Goal: Obtain resource: Obtain resource

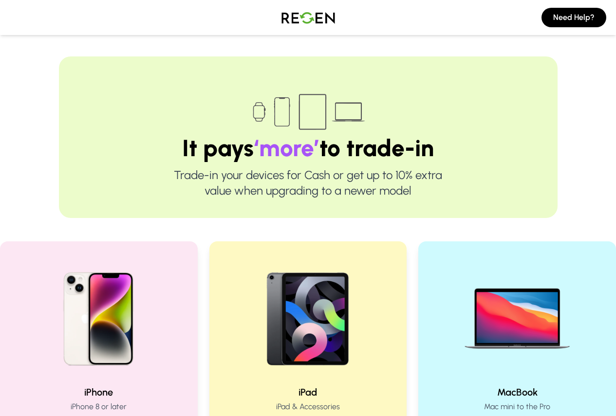
scroll to position [49, 0]
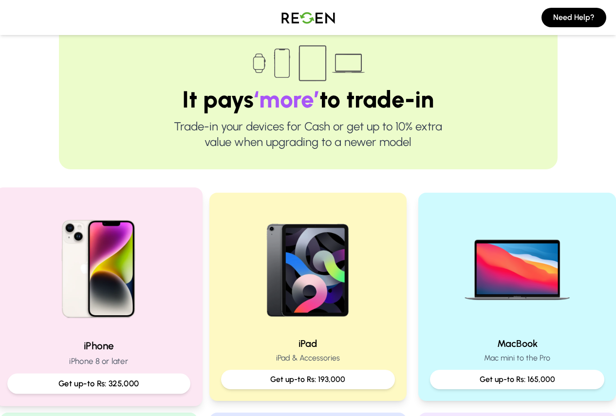
click at [144, 289] on img at bounding box center [98, 265] width 131 height 131
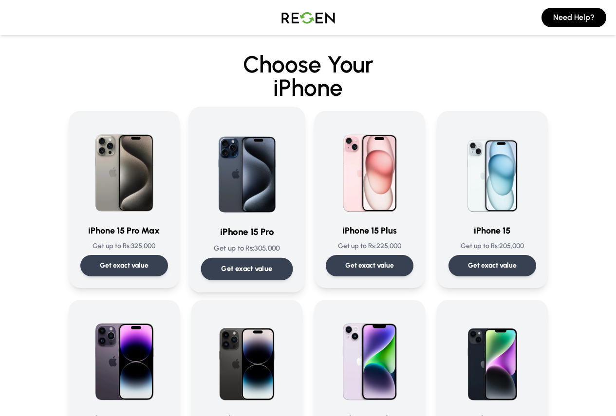
click at [265, 268] on div "Get exact value" at bounding box center [247, 269] width 92 height 22
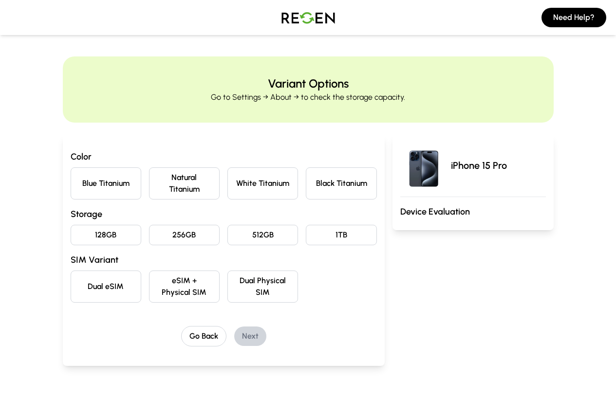
click at [74, 225] on button "128GB" at bounding box center [106, 235] width 71 height 20
click at [264, 176] on button "White Titanium" at bounding box center [262, 184] width 71 height 32
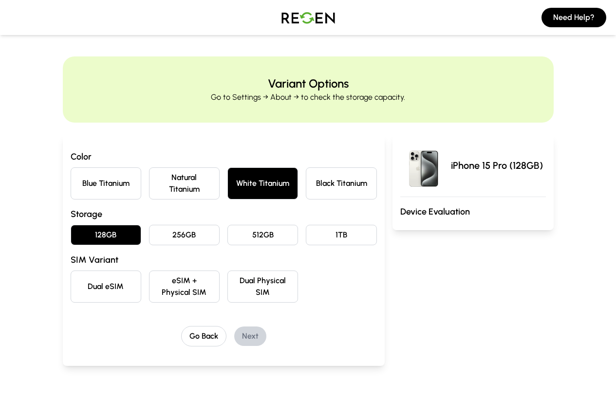
click at [185, 182] on button "Natural Titanium" at bounding box center [184, 184] width 71 height 32
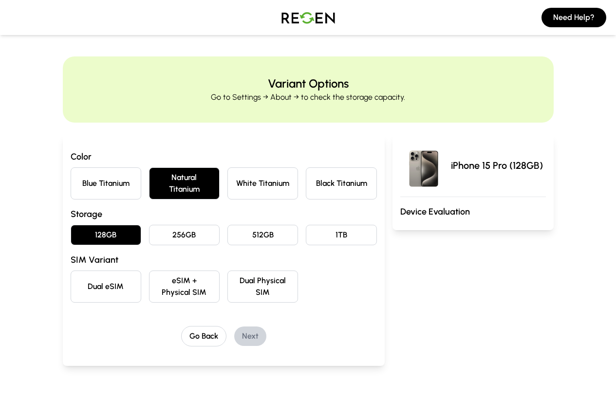
click at [84, 274] on button "Dual eSIM" at bounding box center [106, 287] width 71 height 32
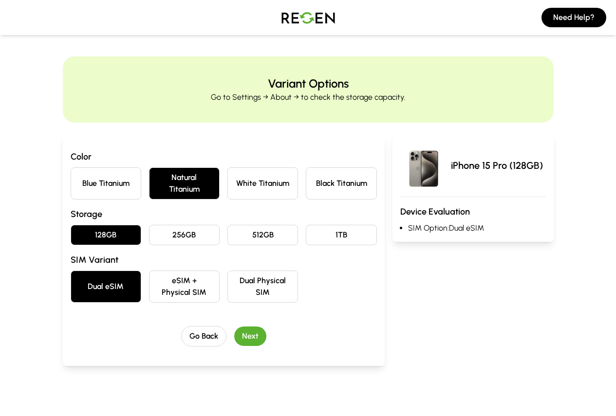
click at [237, 327] on button "Next" at bounding box center [250, 336] width 32 height 19
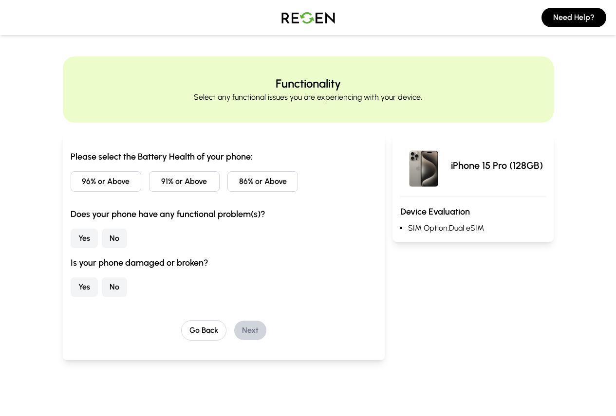
click at [82, 182] on button "96% or Above" at bounding box center [106, 181] width 71 height 20
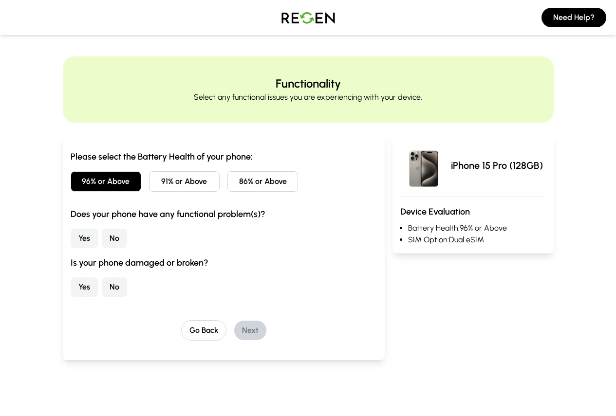
click at [102, 238] on button "No" at bounding box center [114, 238] width 25 height 19
click at [102, 289] on button "No" at bounding box center [114, 287] width 25 height 19
click at [237, 330] on button "Next" at bounding box center [250, 330] width 32 height 19
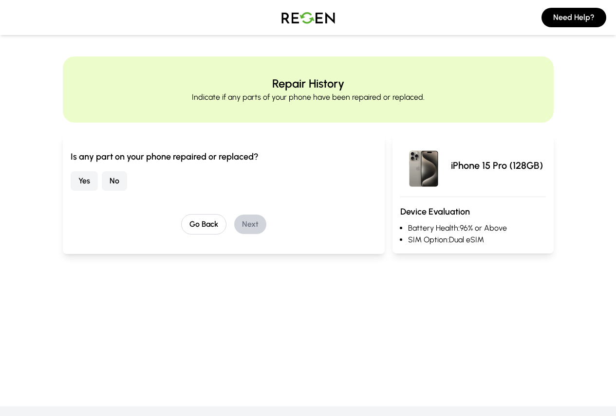
click at [102, 181] on button "No" at bounding box center [114, 180] width 25 height 19
click at [234, 223] on button "Next" at bounding box center [250, 224] width 32 height 19
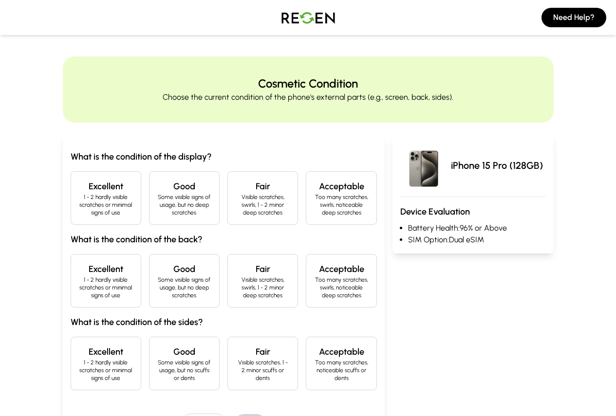
click at [88, 206] on p "1 - 2 hardly visible scratches or minimal signs of use" at bounding box center [106, 204] width 54 height 23
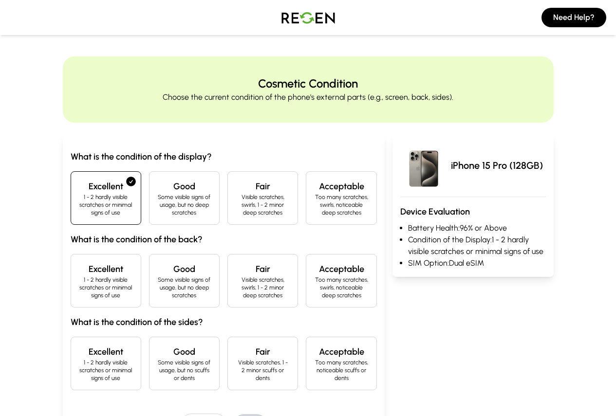
click at [88, 267] on h4 "Excellent" at bounding box center [106, 270] width 54 height 14
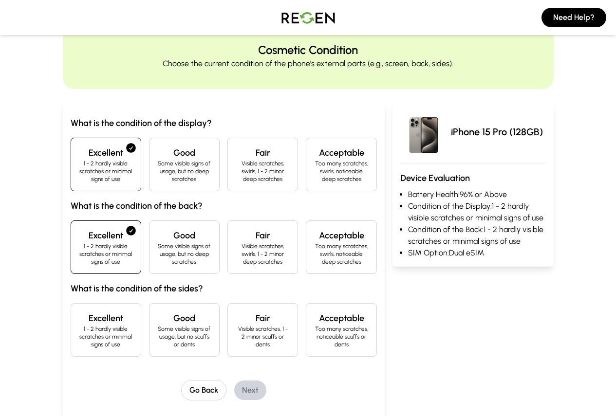
scroll to position [49, 0]
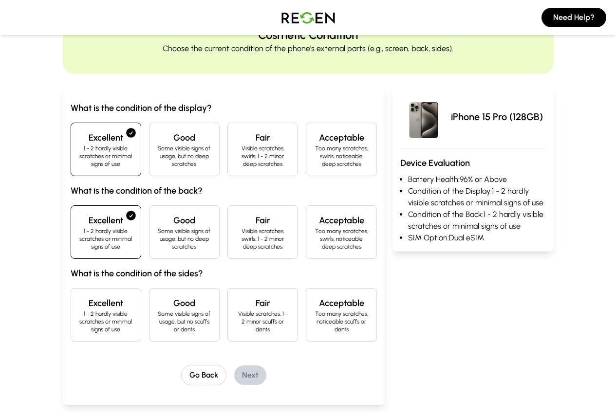
click at [79, 310] on p "1 - 2 hardly visible scratches or minimal signs of use" at bounding box center [106, 321] width 54 height 23
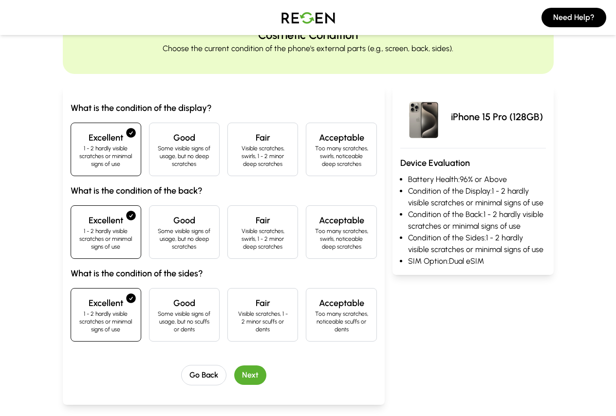
click at [234, 366] on button "Next" at bounding box center [250, 375] width 32 height 19
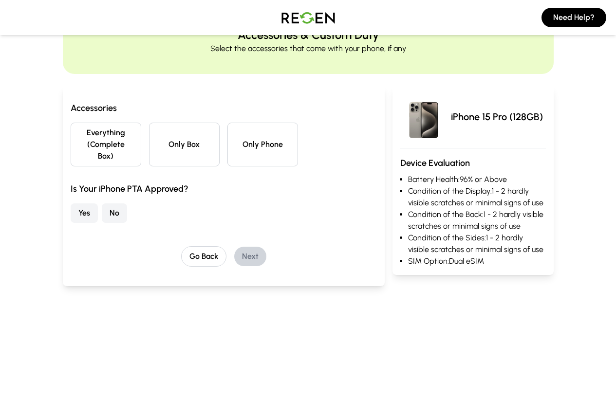
click at [90, 146] on button "Everything (Complete Box)" at bounding box center [106, 145] width 71 height 44
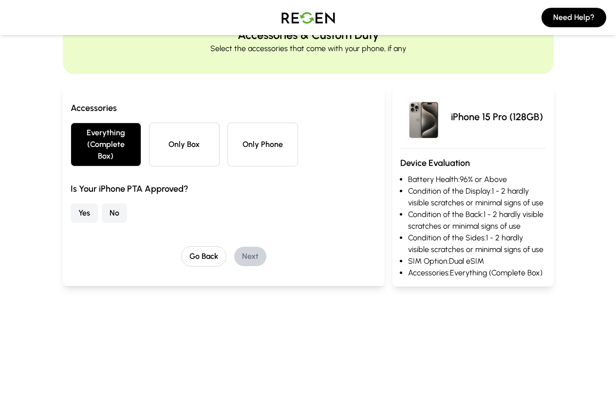
drag, startPoint x: 51, startPoint y: 205, endPoint x: 186, endPoint y: 218, distance: 135.6
click at [102, 204] on button "No" at bounding box center [114, 213] width 25 height 19
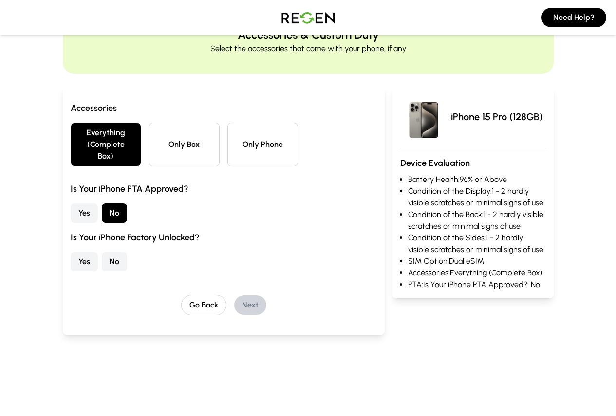
click at [71, 252] on div "Yes No" at bounding box center [224, 261] width 306 height 19
click at [71, 252] on button "Yes" at bounding box center [84, 261] width 27 height 19
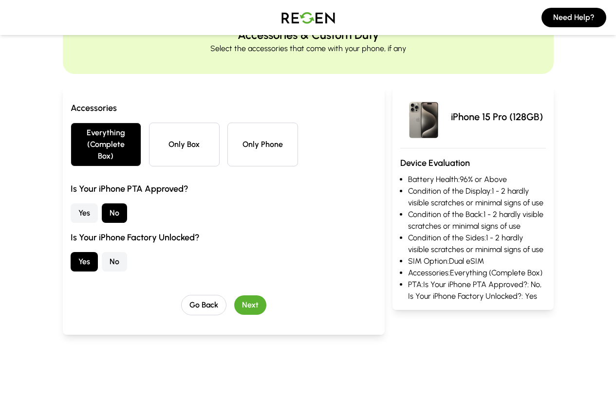
click at [234, 296] on button "Next" at bounding box center [250, 305] width 32 height 19
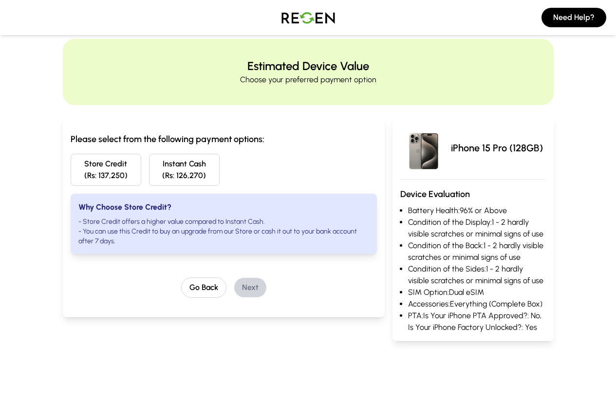
scroll to position [0, 0]
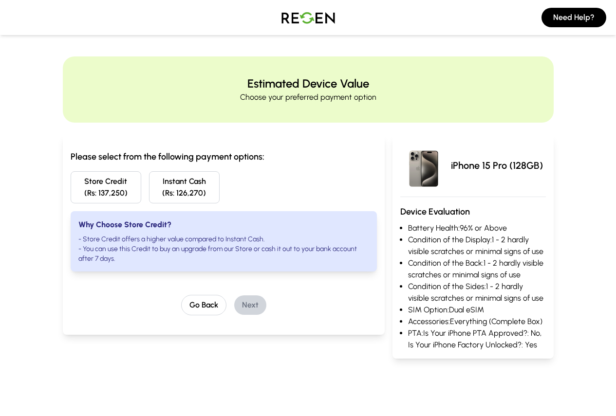
click at [78, 227] on strong "Why Choose Store Credit?" at bounding box center [124, 224] width 93 height 9
click at [71, 191] on button "Store Credit (Rs: 137,250)" at bounding box center [106, 187] width 71 height 32
